Goal: Information Seeking & Learning: Learn about a topic

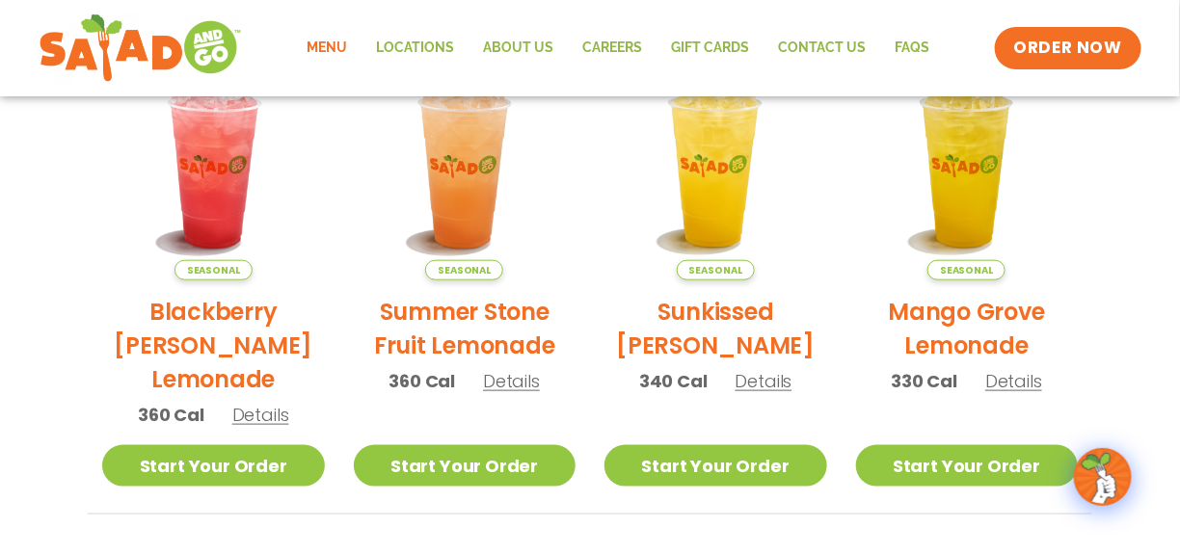
scroll to position [294, 0]
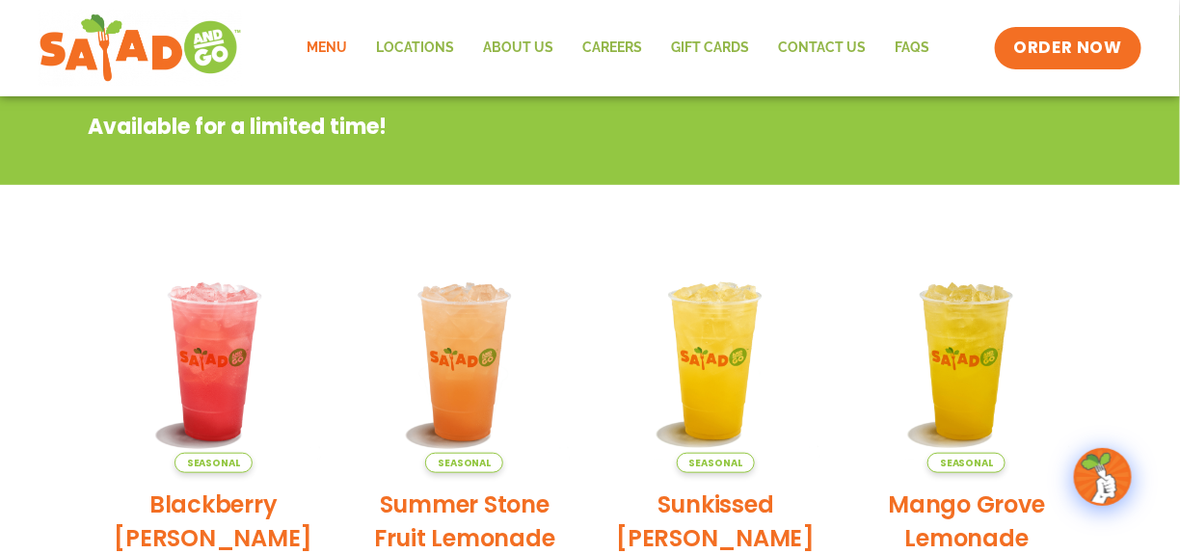
click at [350, 46] on link "Menu" at bounding box center [326, 48] width 69 height 44
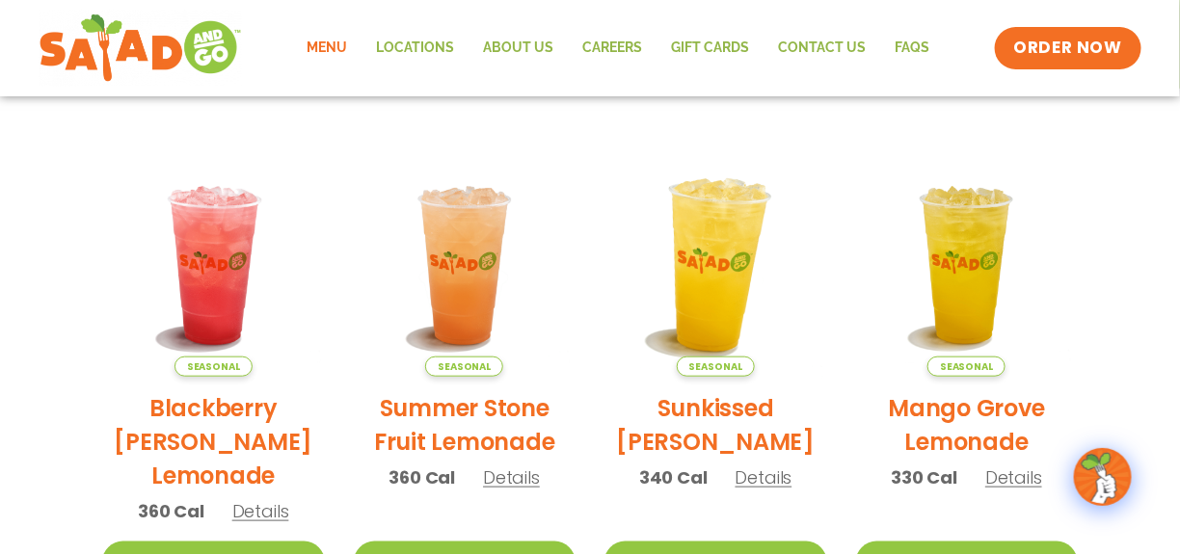
scroll to position [198, 0]
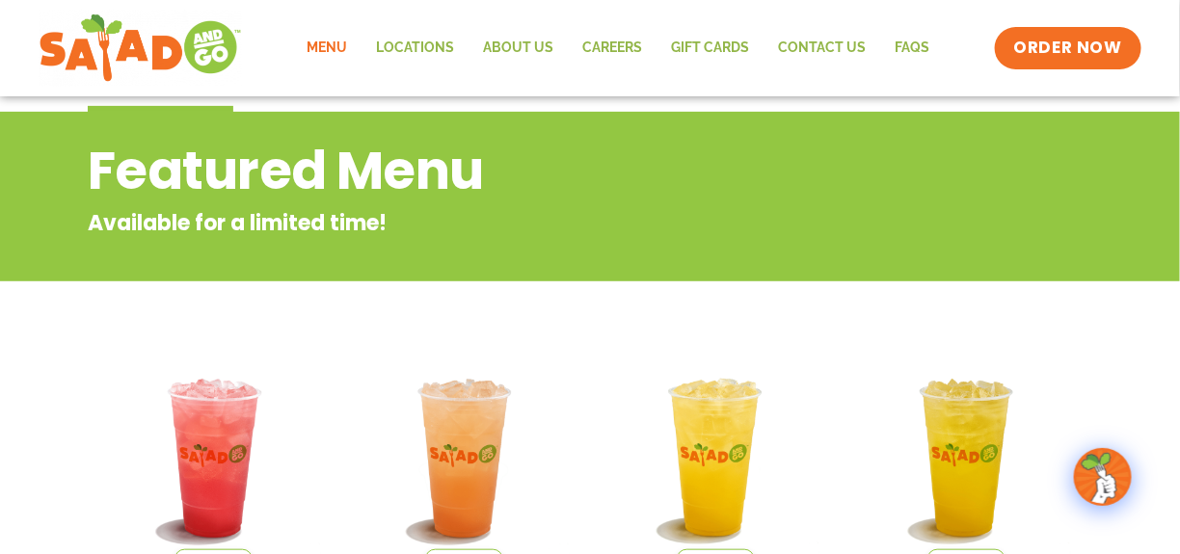
click at [354, 44] on link "Menu" at bounding box center [326, 48] width 69 height 44
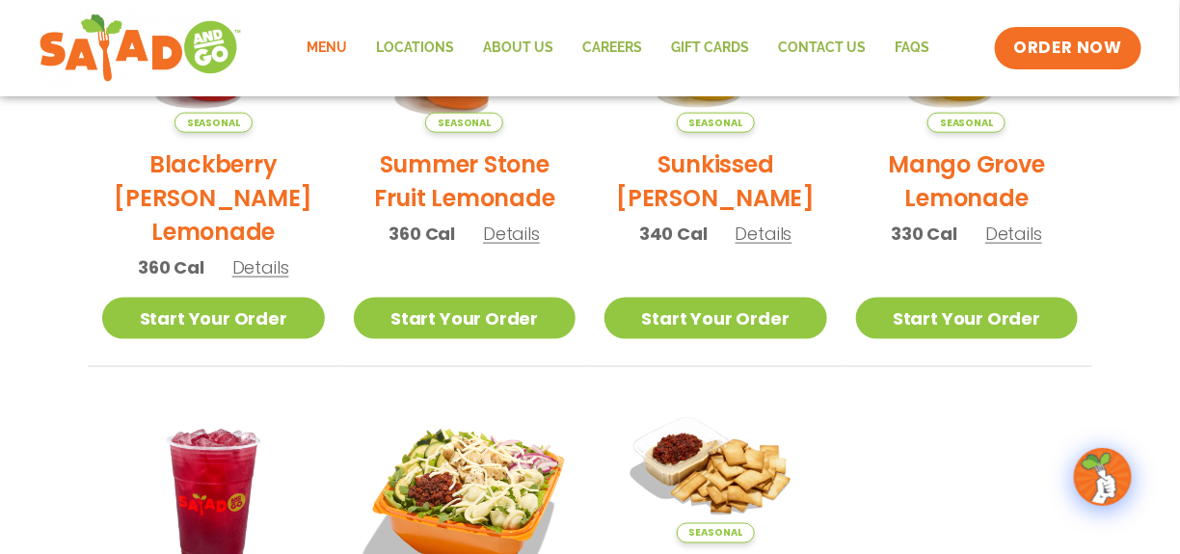
scroll to position [583, 0]
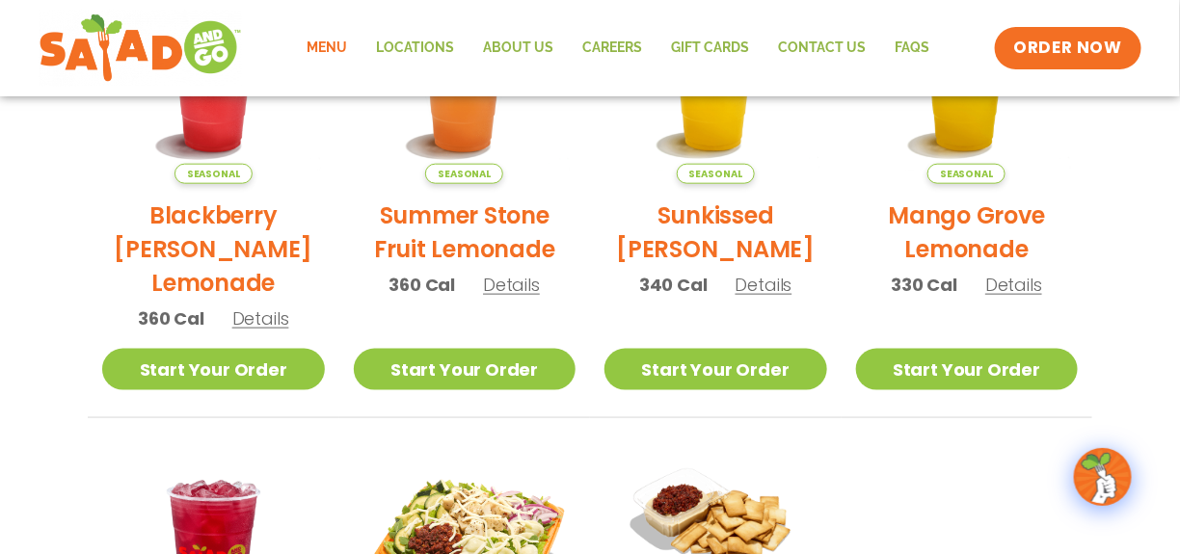
click at [334, 53] on link "Menu" at bounding box center [326, 48] width 69 height 44
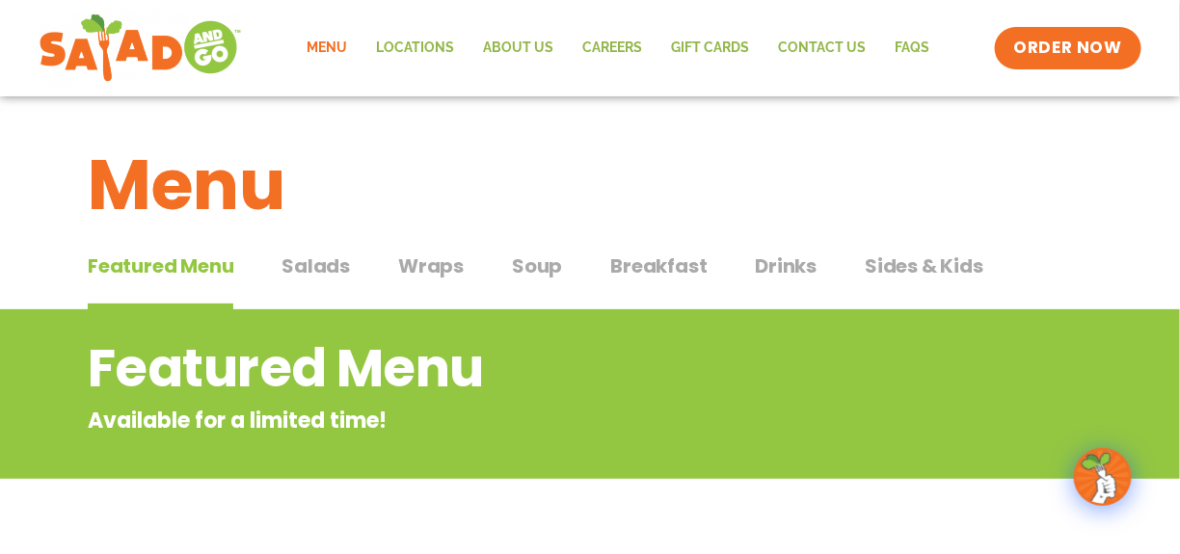
click at [425, 271] on span "Wraps" at bounding box center [431, 266] width 66 height 29
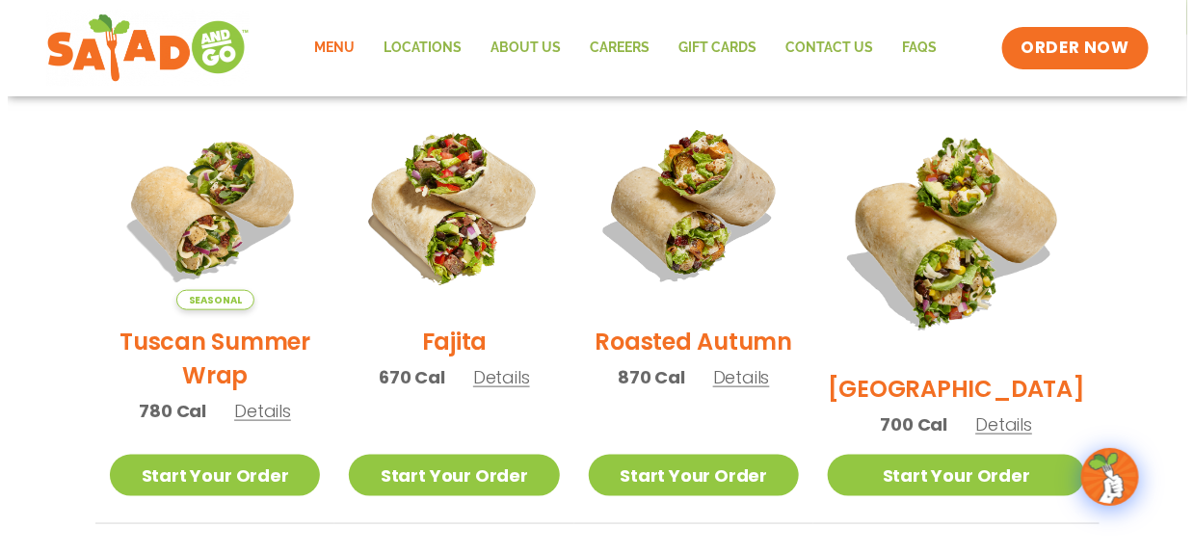
scroll to position [482, 0]
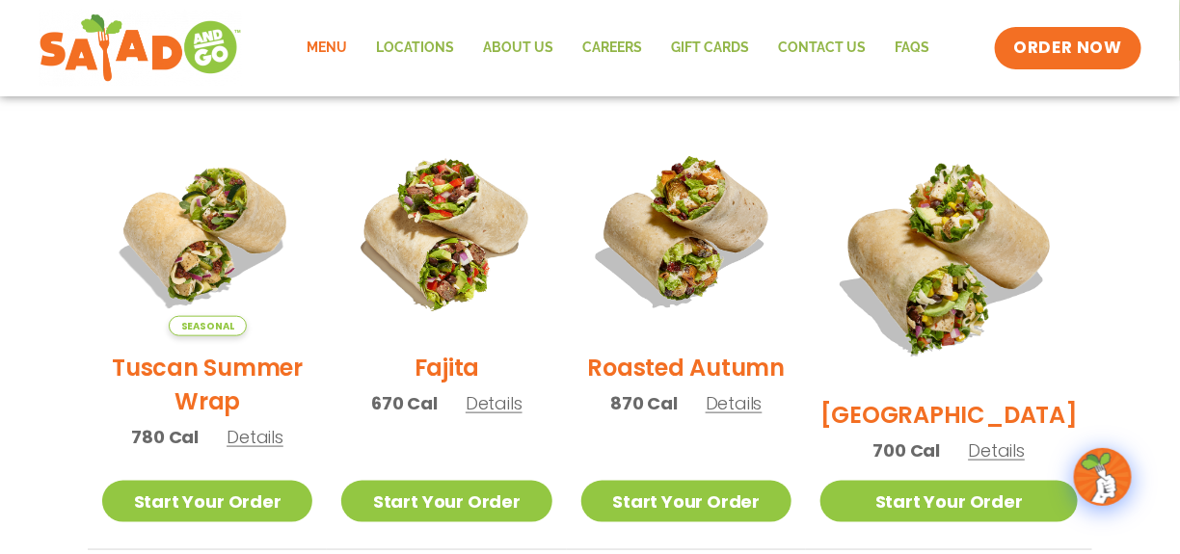
click at [236, 385] on h2 "Tuscan Summer Wrap" at bounding box center [207, 384] width 210 height 67
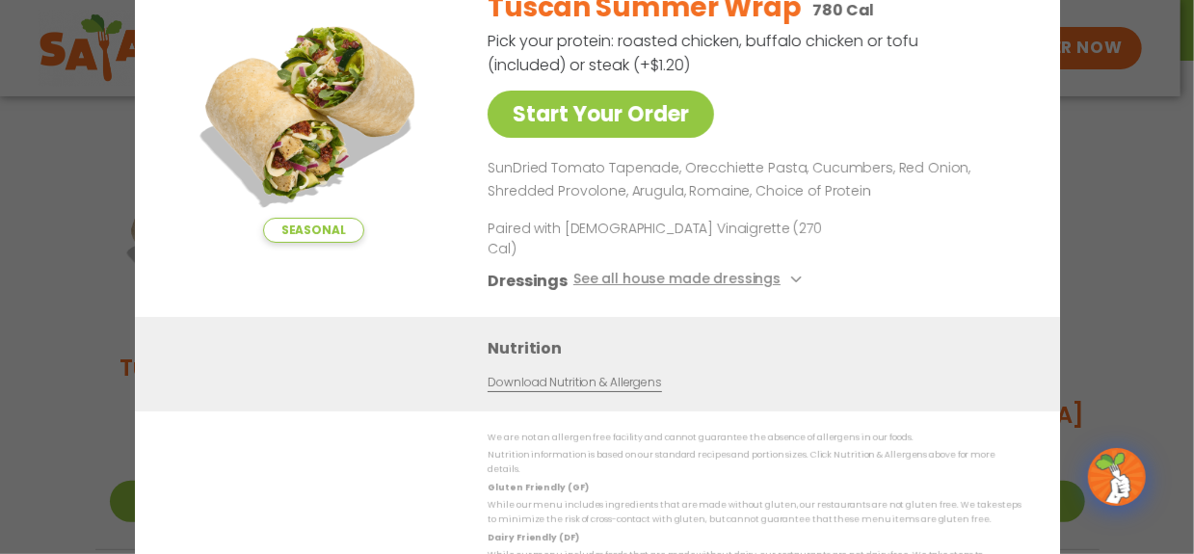
drag, startPoint x: 900, startPoint y: 274, endPoint x: 887, endPoint y: 270, distance: 14.0
click at [900, 274] on div "Dressings See all house made dressings" at bounding box center [751, 281] width 526 height 24
click at [795, 126] on div "Tuscan Summer Wrap 780 Cal Pick your protein: roasted chicken, buffalo chicken …" at bounding box center [751, 145] width 526 height 344
